Goal: Task Accomplishment & Management: Manage account settings

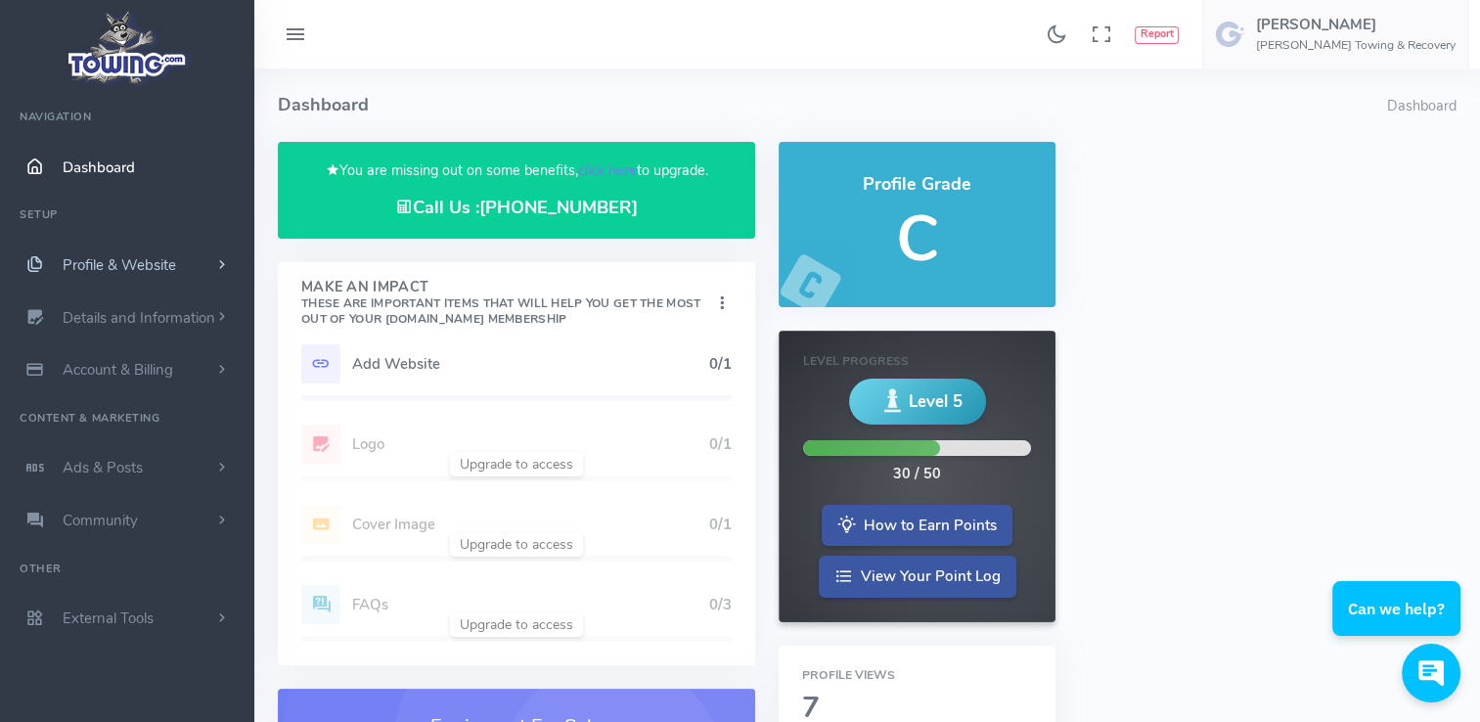
click at [154, 268] on span "Profile & Website" at bounding box center [119, 265] width 113 height 20
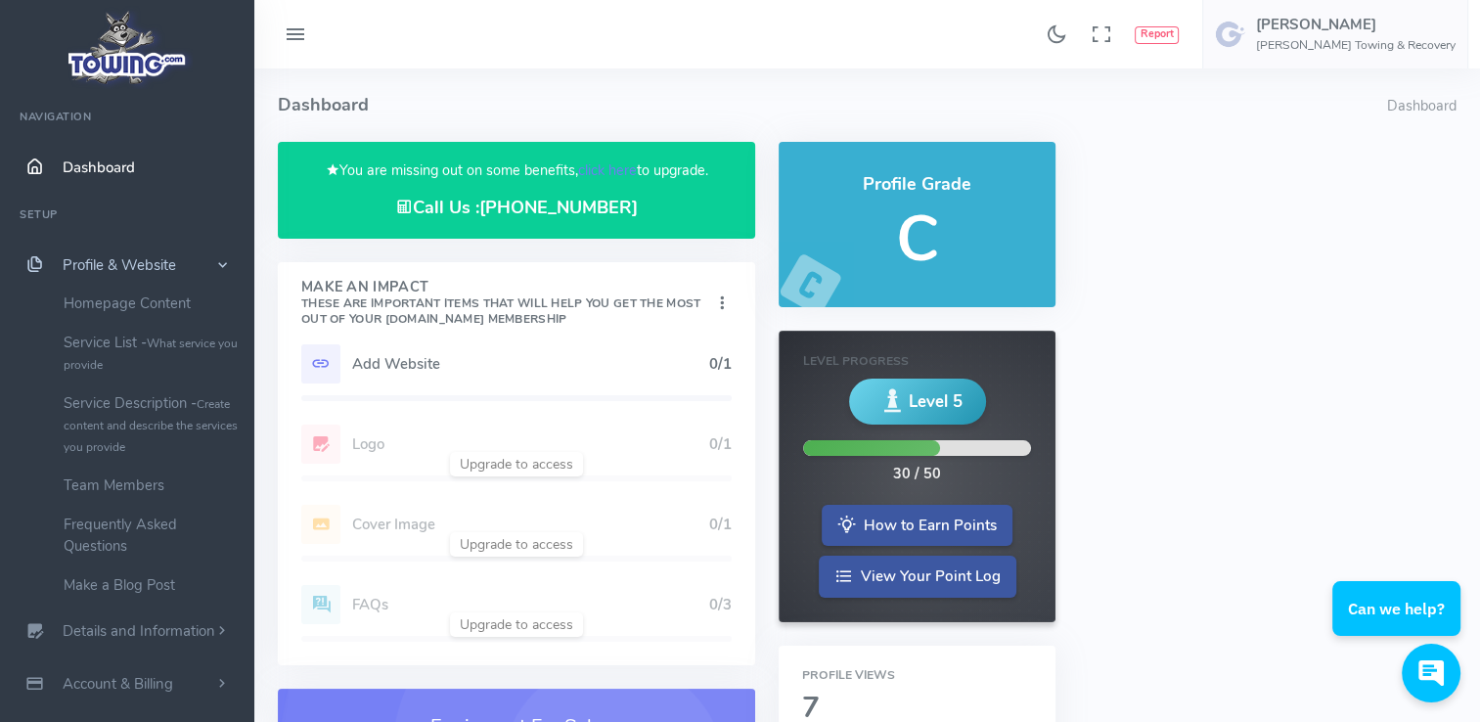
click at [154, 268] on span "Profile & Website" at bounding box center [119, 265] width 113 height 20
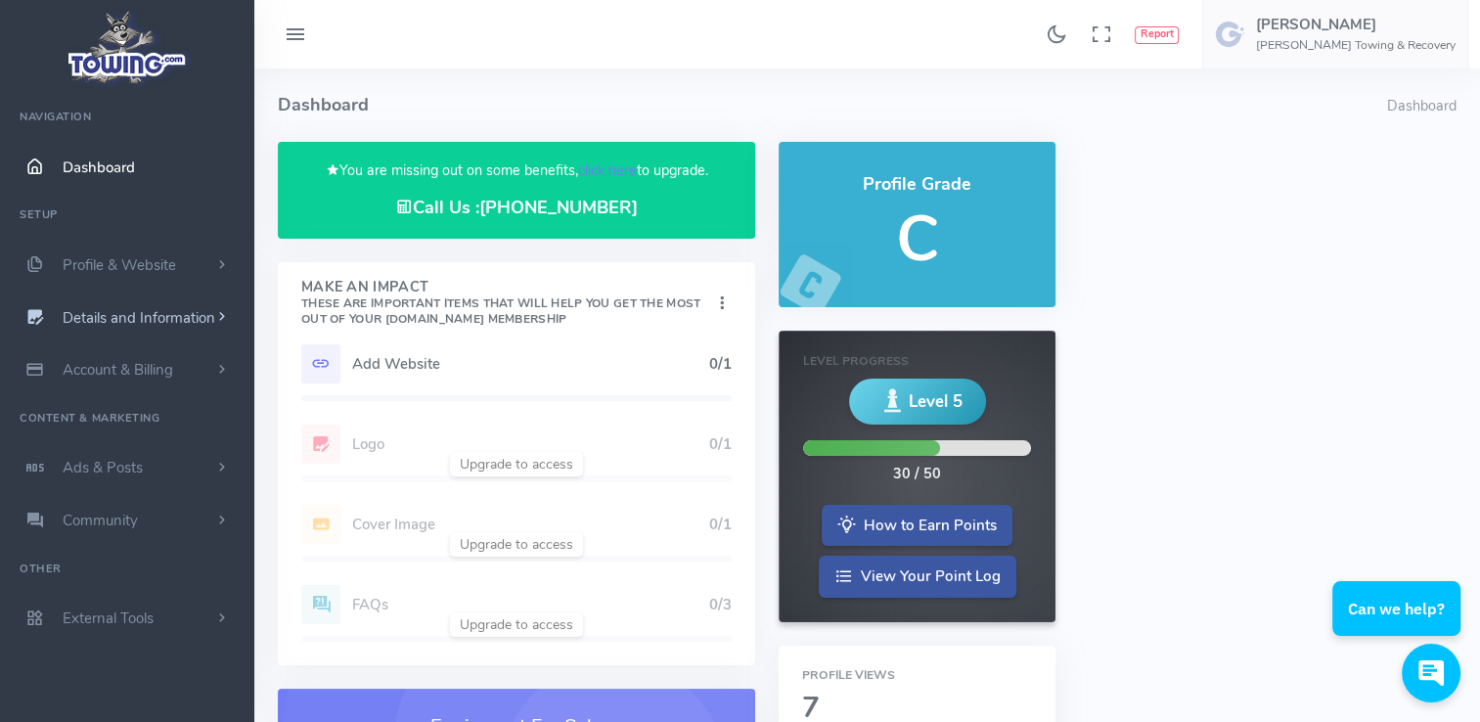
click at [159, 315] on span "Details and Information" at bounding box center [139, 318] width 153 height 20
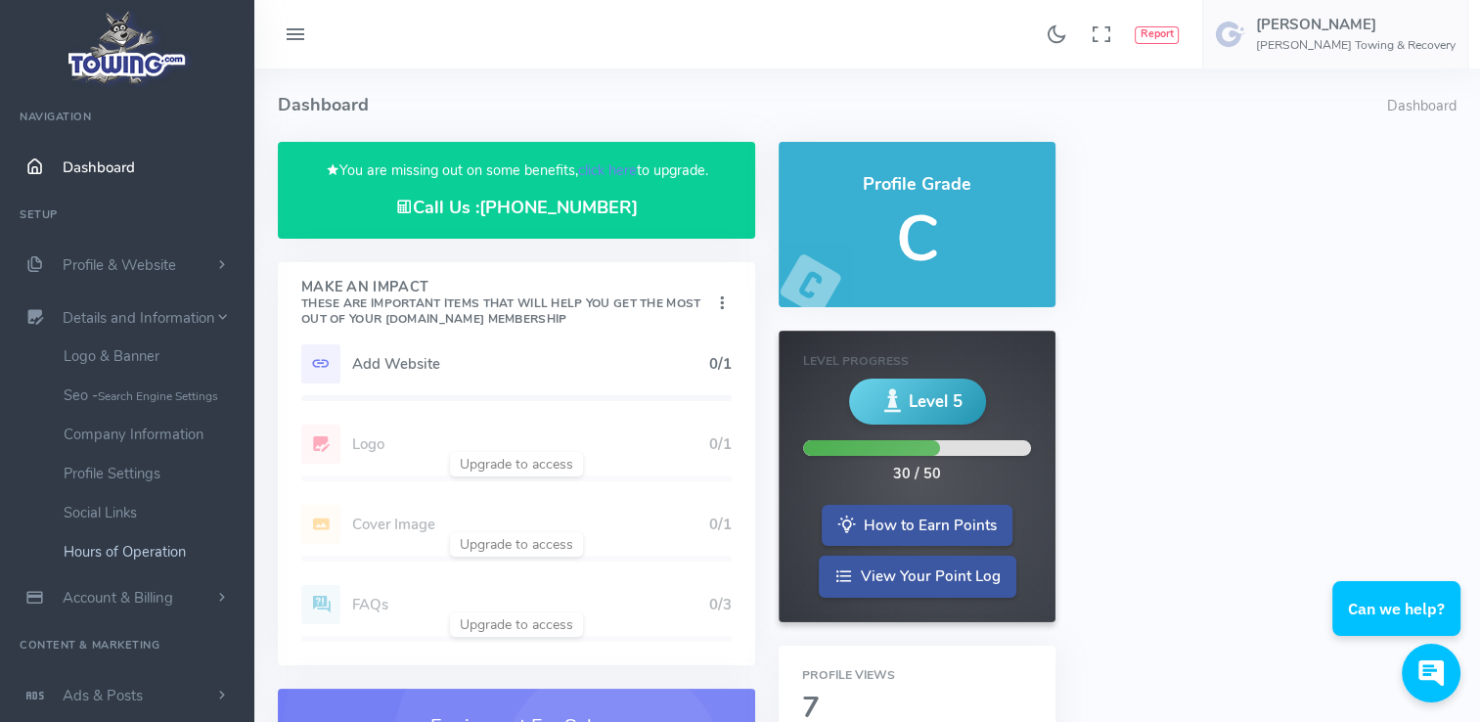
click at [156, 547] on link "Hours of Operation" at bounding box center [151, 551] width 205 height 39
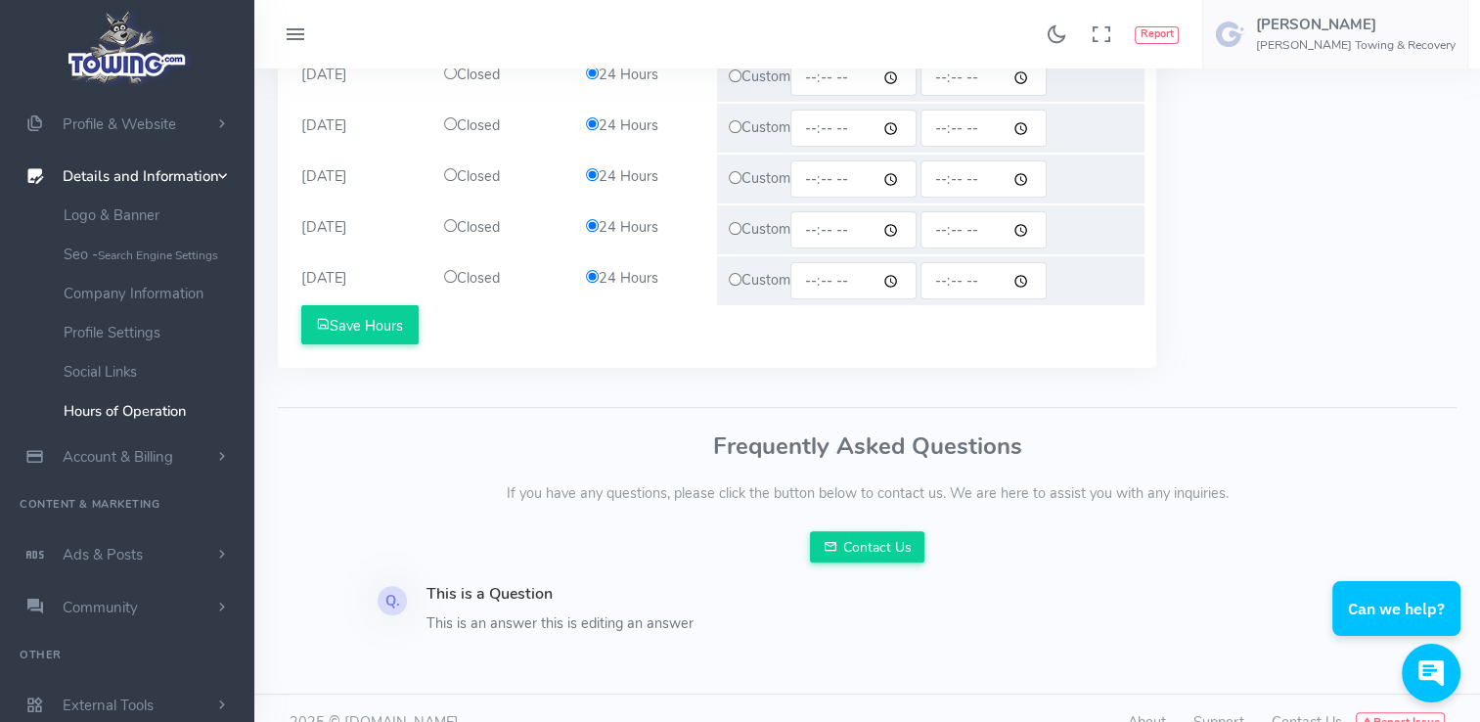
scroll to position [555, 0]
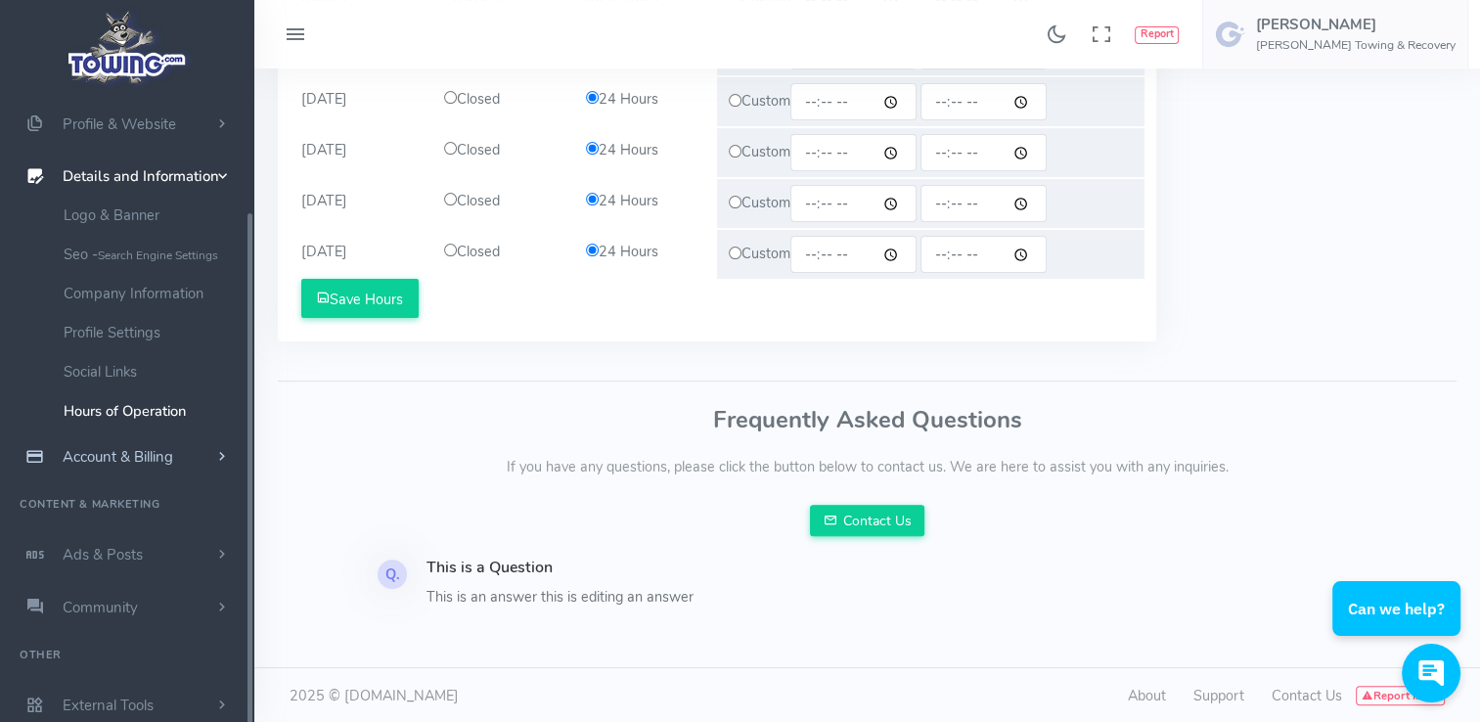
drag, startPoint x: 246, startPoint y: 322, endPoint x: 242, endPoint y: 474, distance: 152.7
click at [242, 474] on ul "Navigation Dashboard Setup Profile & Website Homepage Content Service List - Wh…" at bounding box center [127, 343] width 254 height 778
drag, startPoint x: 252, startPoint y: 522, endPoint x: 264, endPoint y: 704, distance: 182.3
click at [264, 704] on div "Found 17 results Analytics Report" at bounding box center [740, 85] width 1480 height 1281
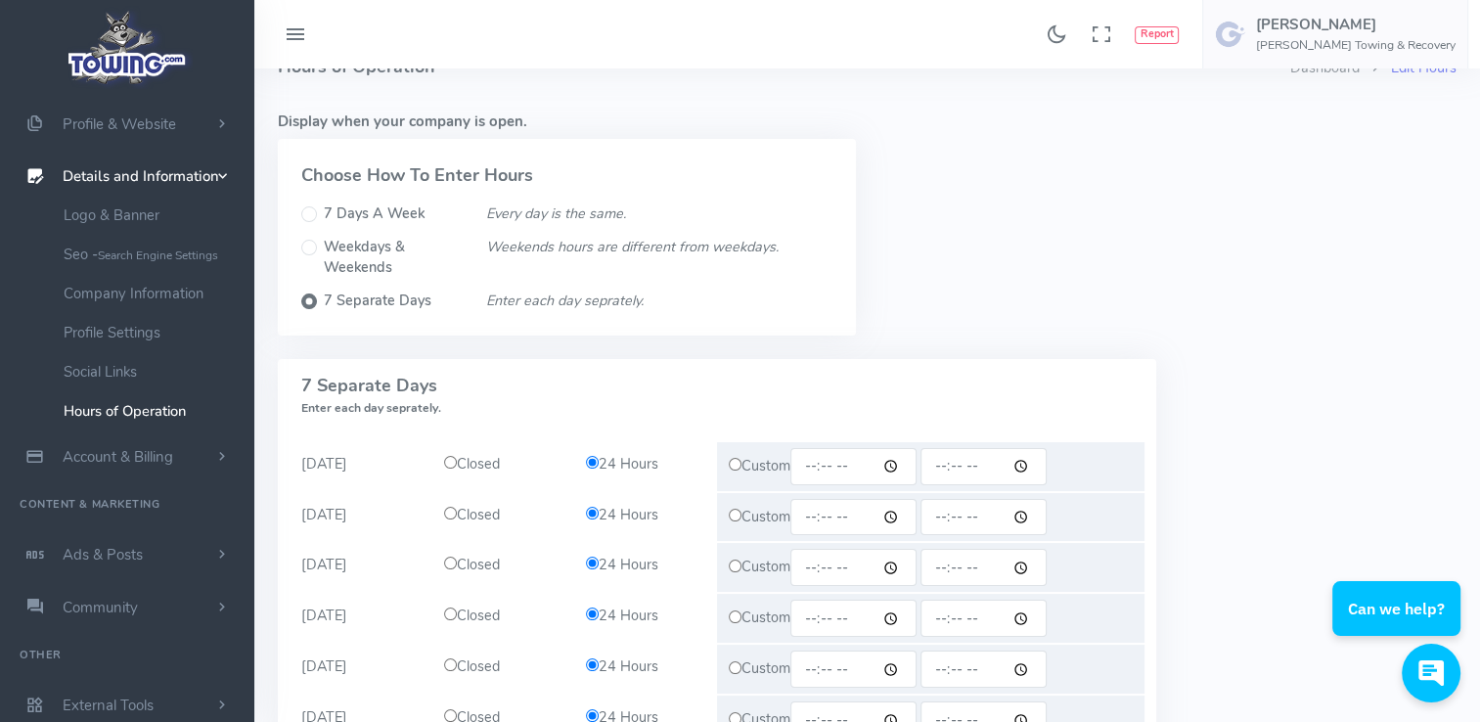
scroll to position [0, 0]
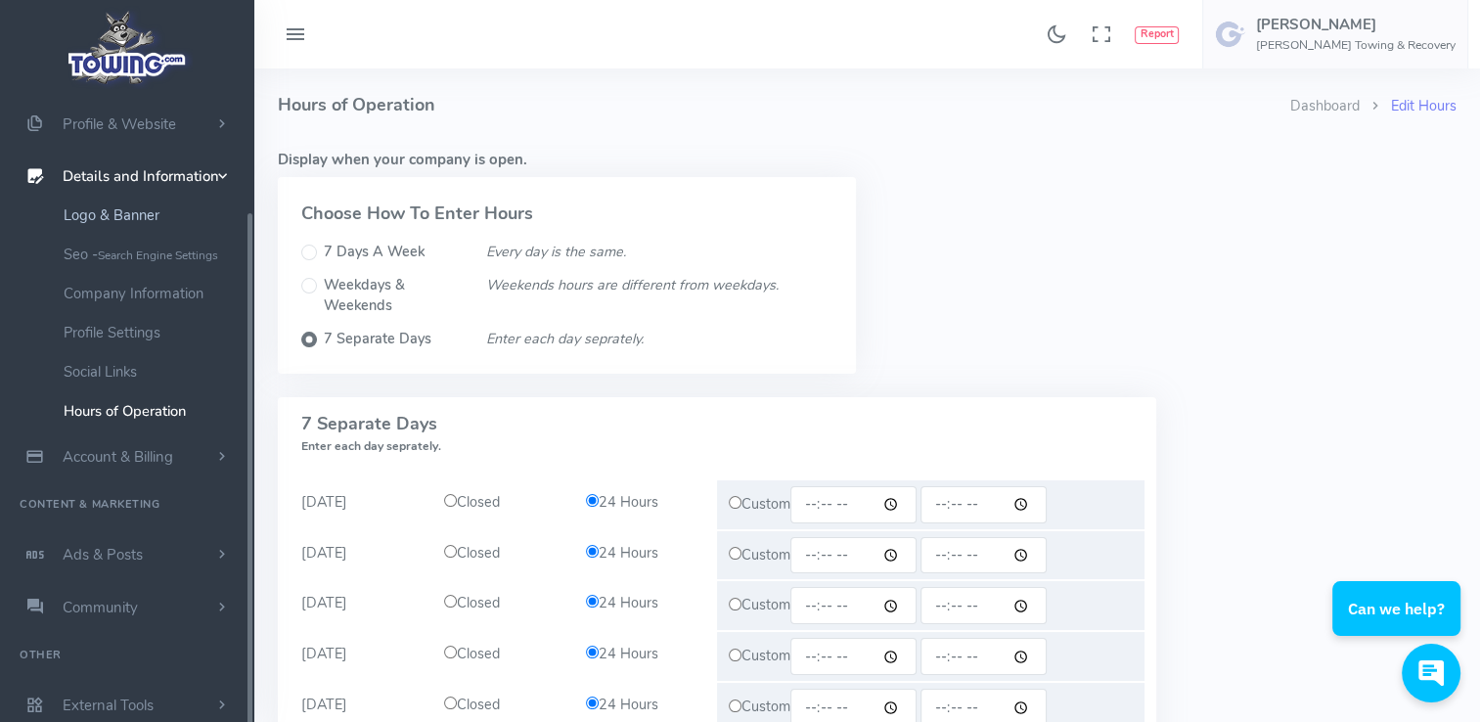
click at [132, 211] on link "Logo & Banner" at bounding box center [151, 215] width 205 height 39
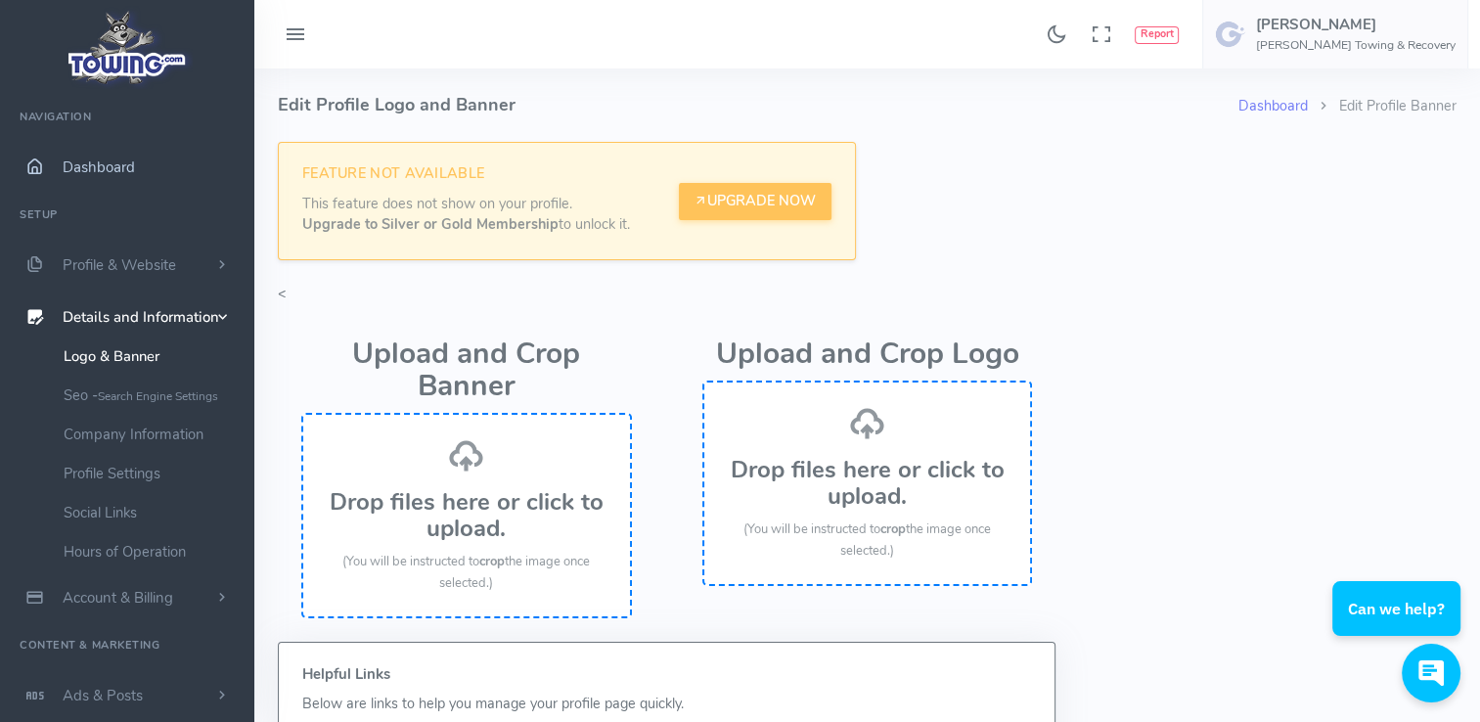
click at [128, 163] on span "Dashboard" at bounding box center [99, 168] width 72 height 20
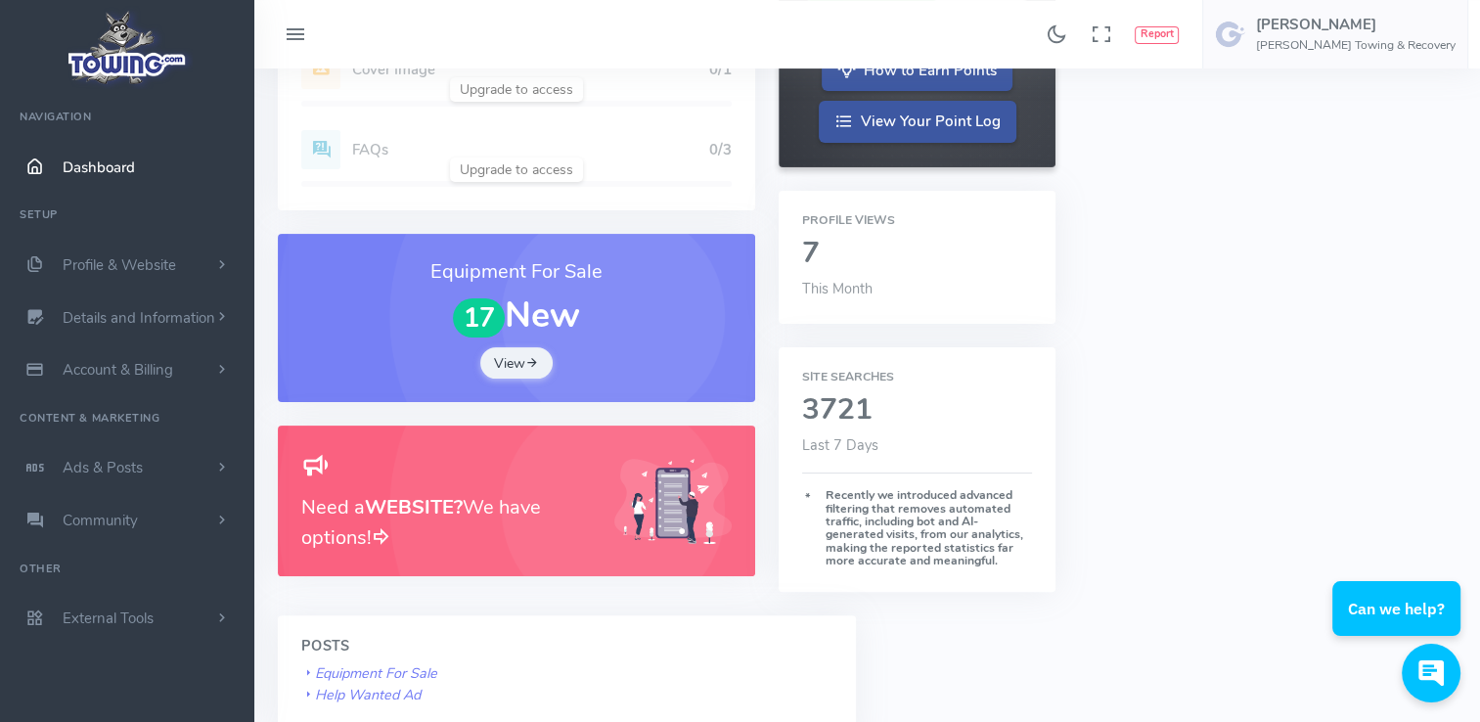
scroll to position [462, 0]
